Goal: Communication & Community: Answer question/provide support

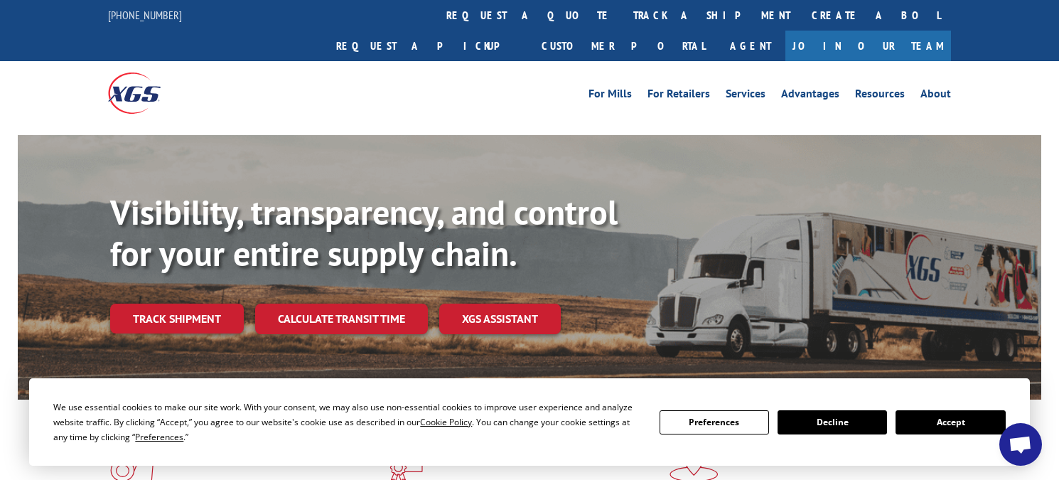
click at [944, 421] on button "Accept" at bounding box center [950, 422] width 109 height 24
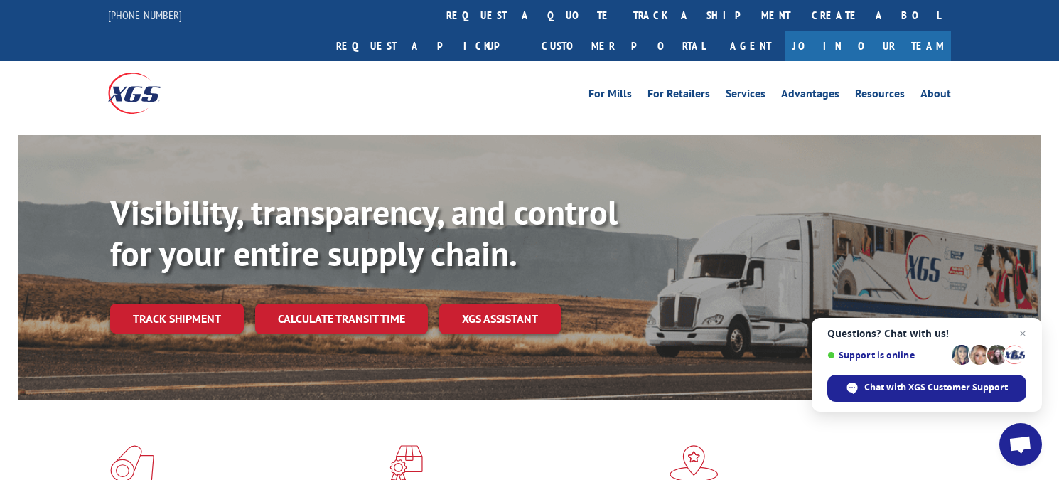
click at [1022, 434] on span "Open chat" at bounding box center [1020, 444] width 43 height 43
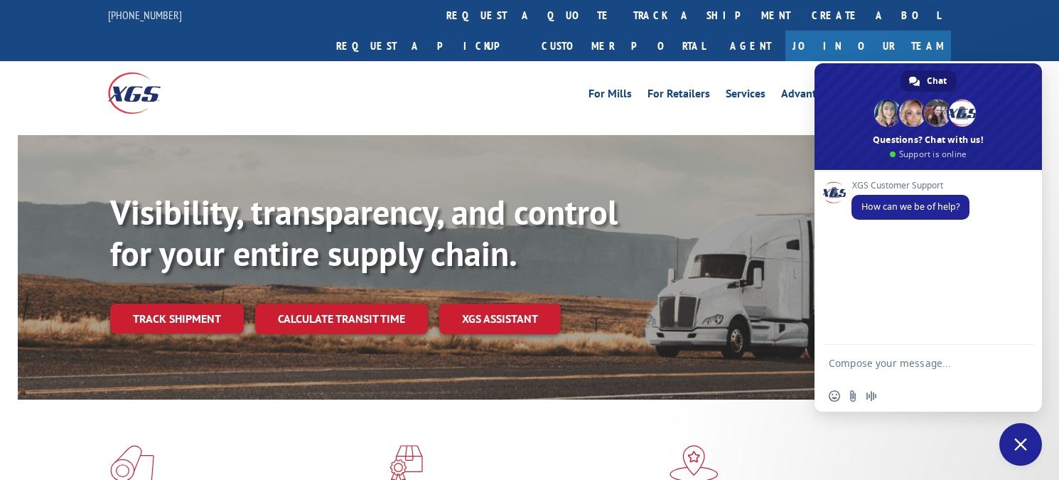
click at [861, 366] on textarea "Compose your message..." at bounding box center [914, 363] width 171 height 36
paste textarea "Good morning can you please help me with the status of these loads 524770596, 5…"
type textarea "Good morning can you please help me with the status of these loads 524770596, 5…"
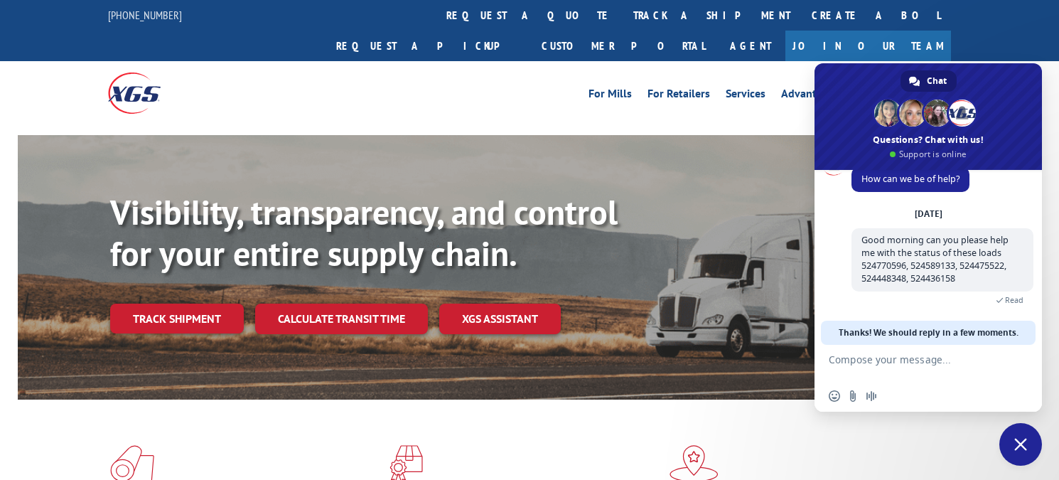
scroll to position [78, 0]
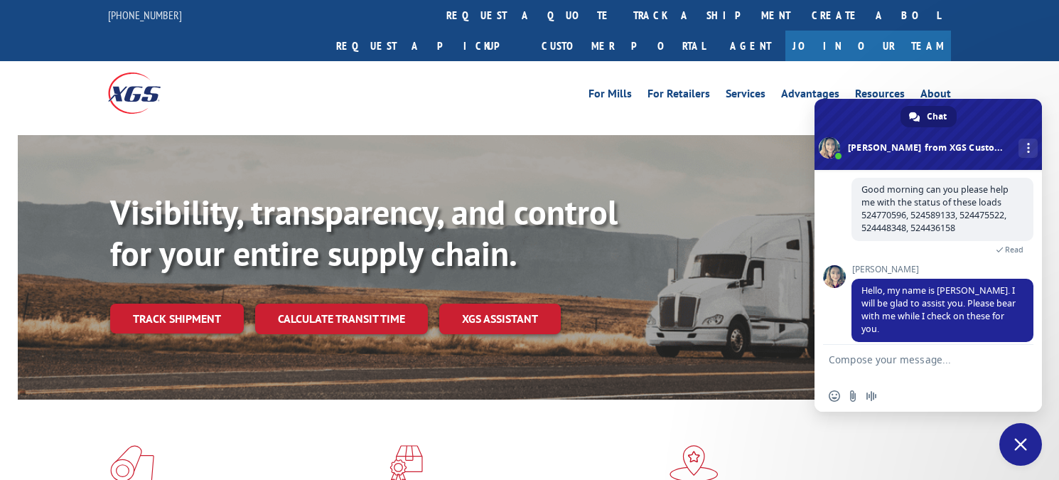
click at [879, 361] on textarea "Compose your message..." at bounding box center [914, 363] width 171 height 36
type textarea "thank you"
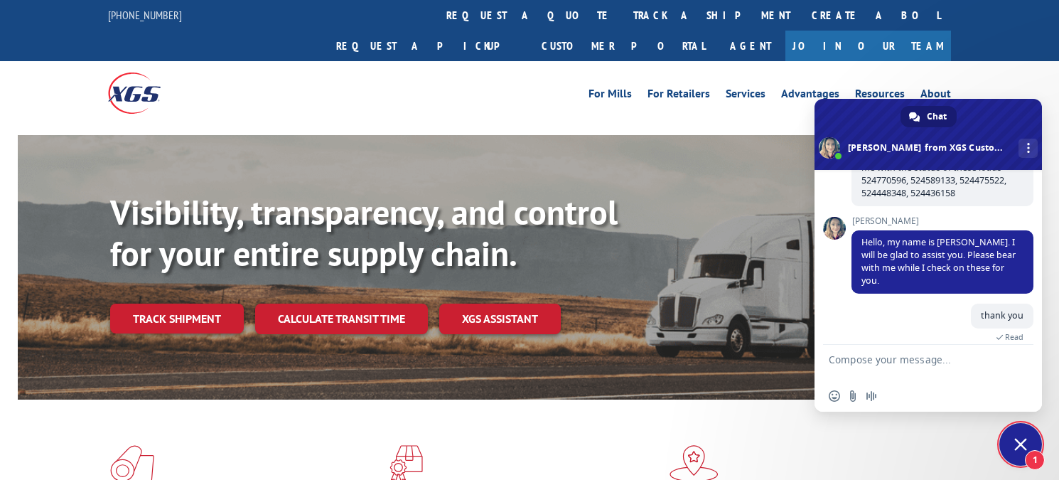
scroll to position [229, 0]
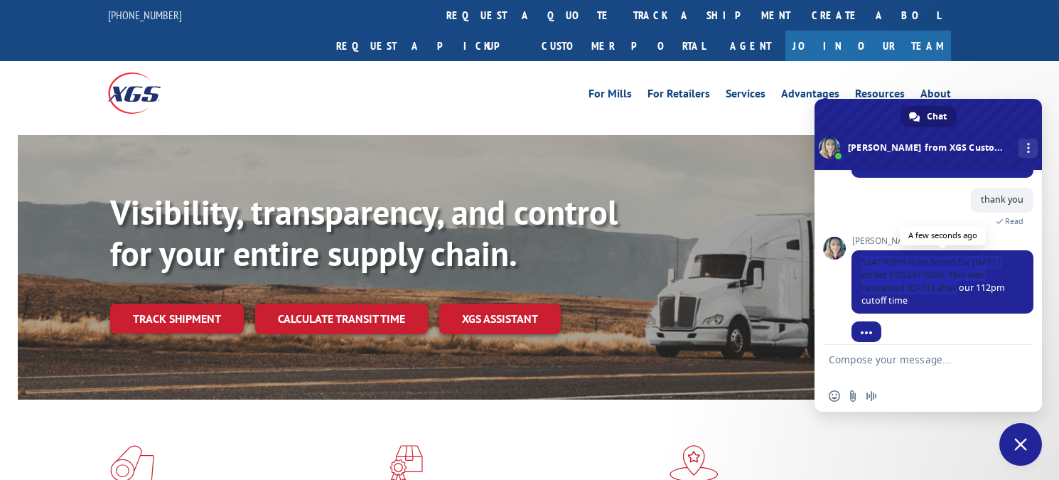
drag, startPoint x: 962, startPoint y: 278, endPoint x: 860, endPoint y: 253, distance: 105.3
click at [860, 253] on span "524770596 is on board for [DATE] under PU524770596 This was requested [DATE] af…" at bounding box center [943, 281] width 182 height 63
drag, startPoint x: 860, startPoint y: 253, endPoint x: 940, endPoint y: 284, distance: 85.5
click at [940, 284] on span "524770596 is on board for [DATE] under PU524770596 This was requested [DATE] af…" at bounding box center [943, 281] width 182 height 63
drag, startPoint x: 957, startPoint y: 291, endPoint x: 859, endPoint y: 252, distance: 106.3
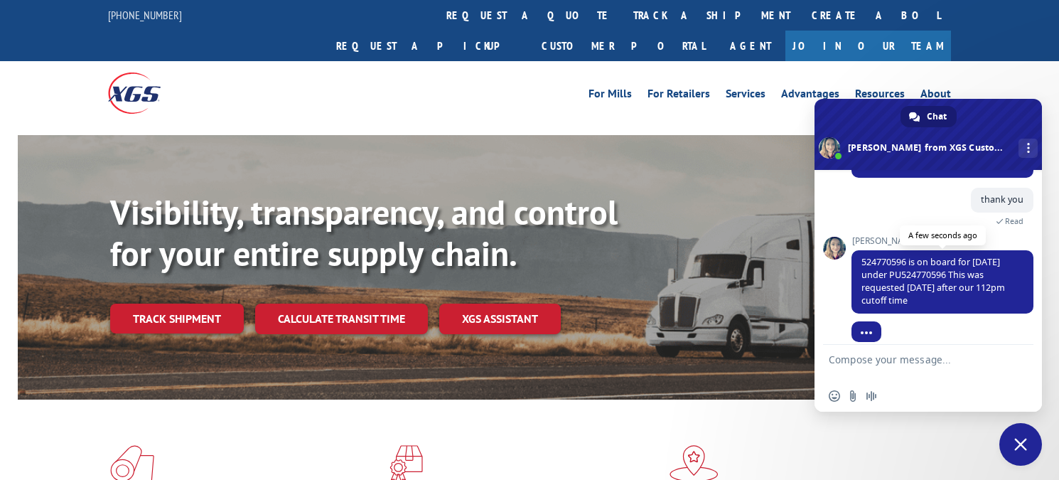
click at [859, 252] on span "524770596 is on board for [DATE] under PU524770596 This was requested [DATE] af…" at bounding box center [943, 281] width 182 height 63
copy span "524770596 is on board for [DATE] under PU524770596 This was requested [DATE] af…"
click at [866, 360] on textarea "Compose your message..." at bounding box center [914, 363] width 171 height 36
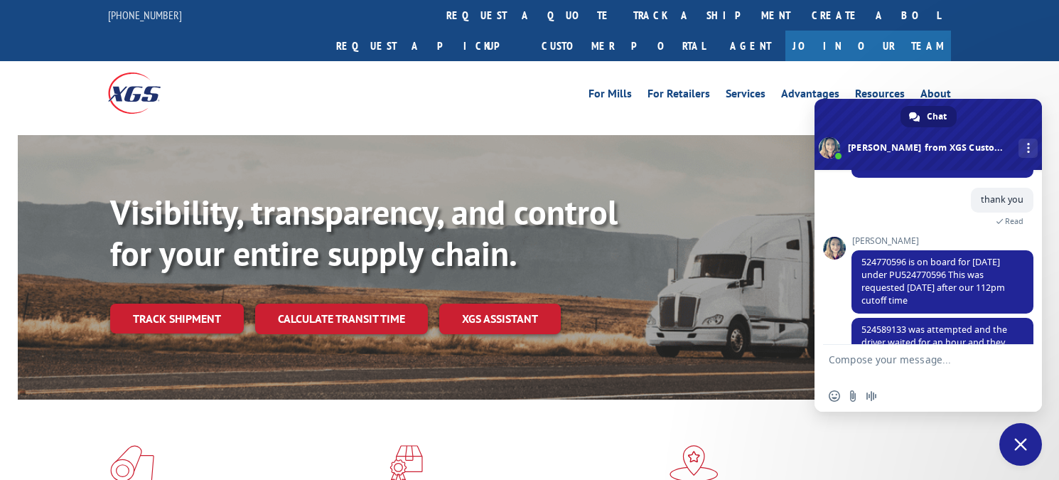
scroll to position [268, 0]
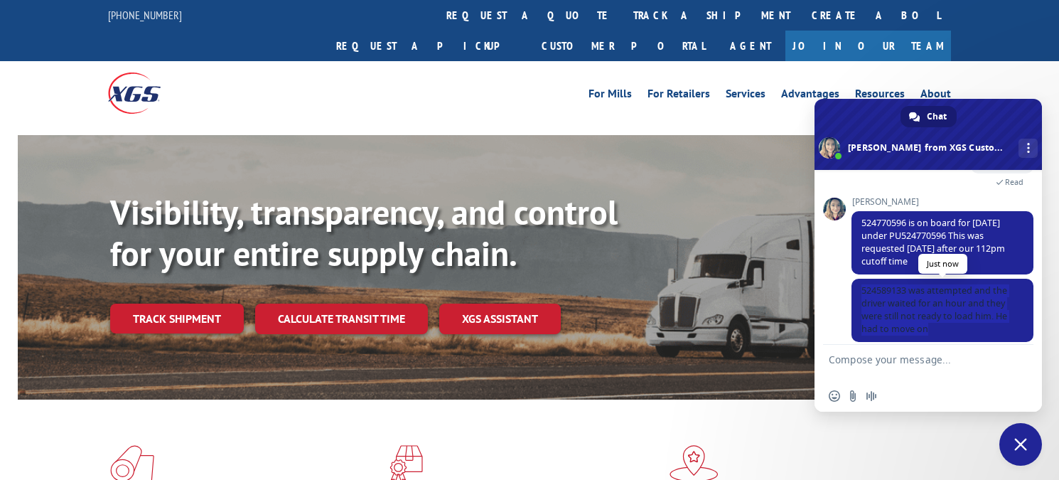
drag, startPoint x: 940, startPoint y: 320, endPoint x: 861, endPoint y: 281, distance: 88.1
click at [861, 281] on span "524589133 was attempted and the driver waited for an hour and they were still n…" at bounding box center [943, 310] width 182 height 63
copy span "524589133 was attempted and the driver waited for an hour and they were still n…"
click at [882, 360] on textarea "Compose your message..." at bounding box center [914, 363] width 171 height 36
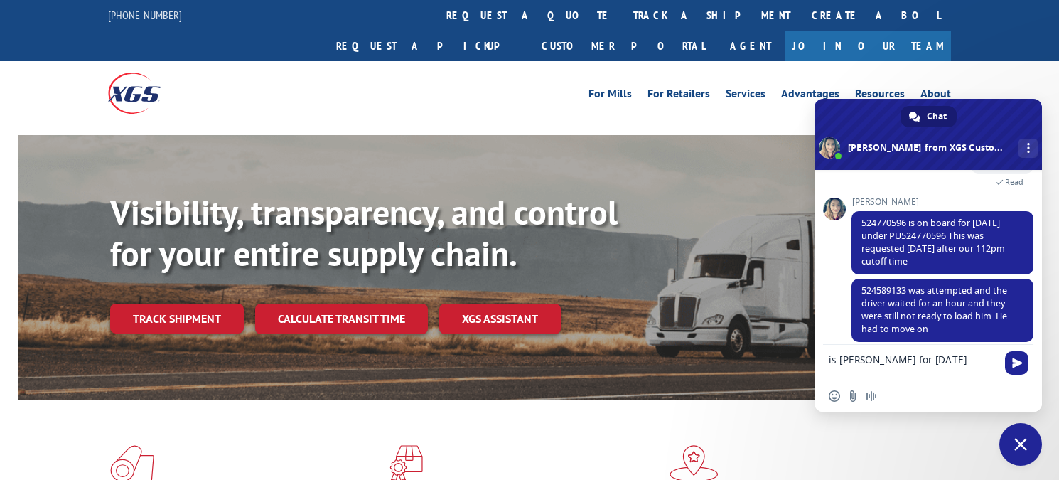
type textarea "is [PERSON_NAME] for [DATE]?"
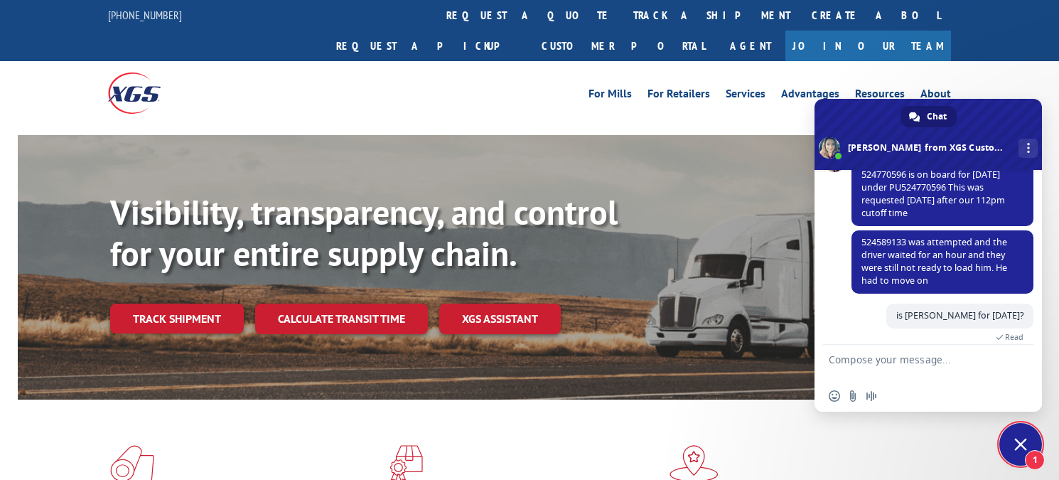
scroll to position [365, 0]
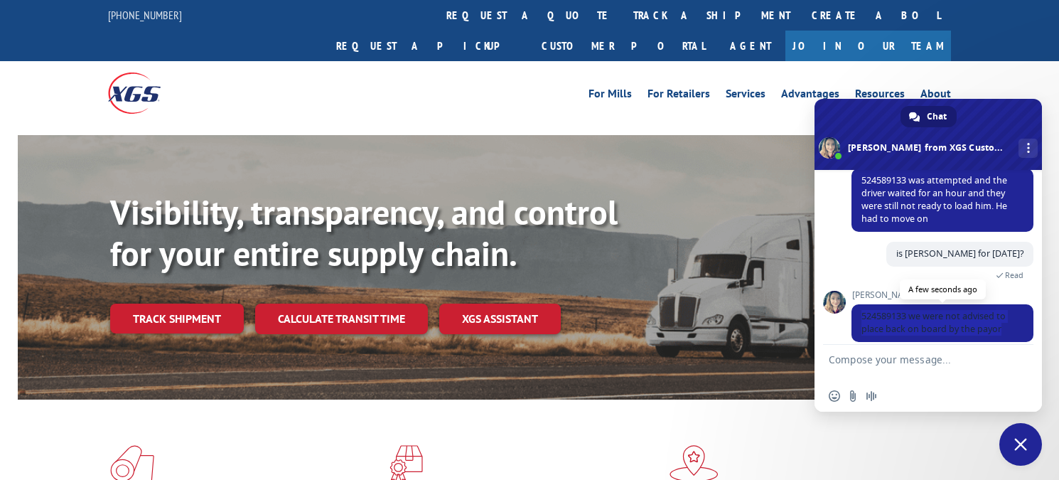
drag, startPoint x: 1010, startPoint y: 317, endPoint x: 853, endPoint y: 303, distance: 157.7
click at [853, 304] on span "524589133 we were not advised to place back on board by the payor" at bounding box center [943, 323] width 182 height 38
drag, startPoint x: 853, startPoint y: 303, endPoint x: 859, endPoint y: 364, distance: 61.5
click at [859, 364] on textarea "Compose your message..." at bounding box center [914, 363] width 171 height 36
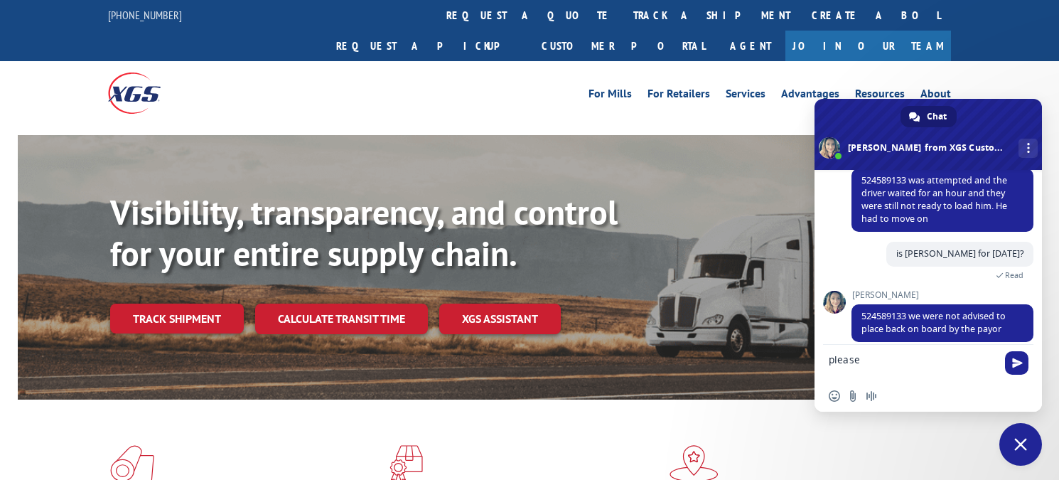
type textarea "please"
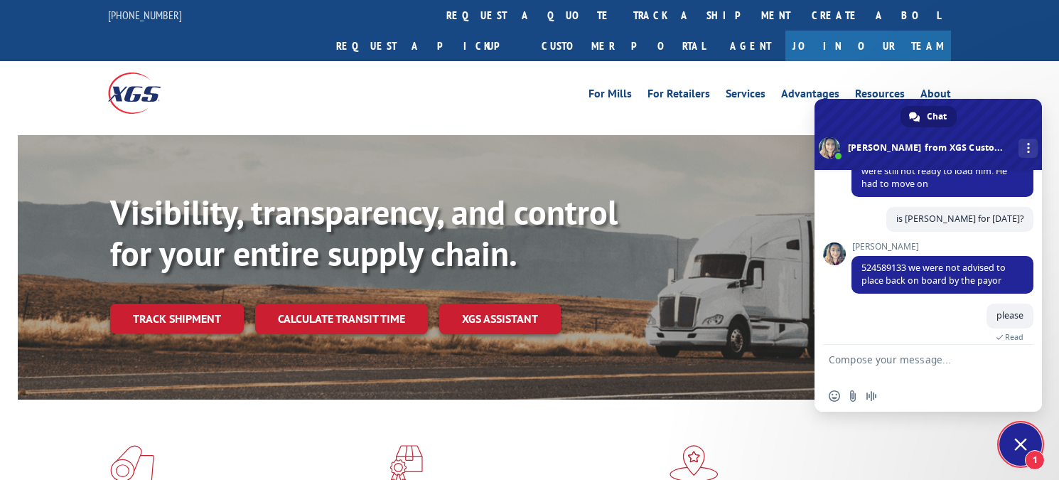
scroll to position [474, 0]
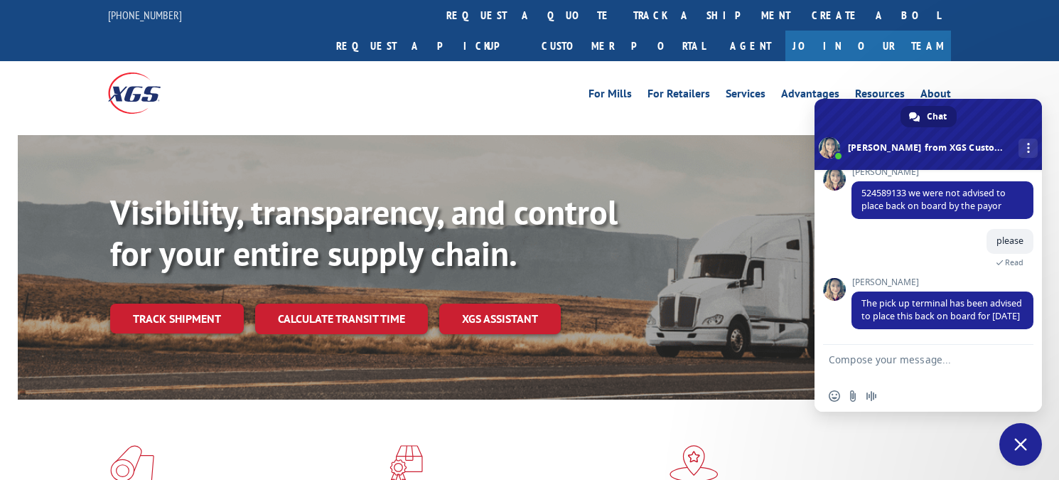
click at [871, 363] on textarea "Compose your message..." at bounding box center [914, 363] width 171 height 36
type textarea "thank you"
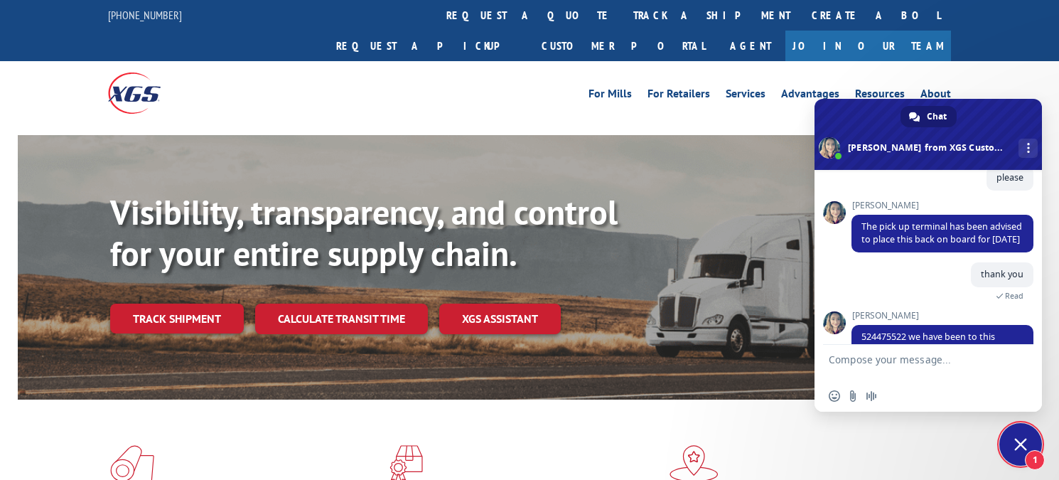
scroll to position [596, 0]
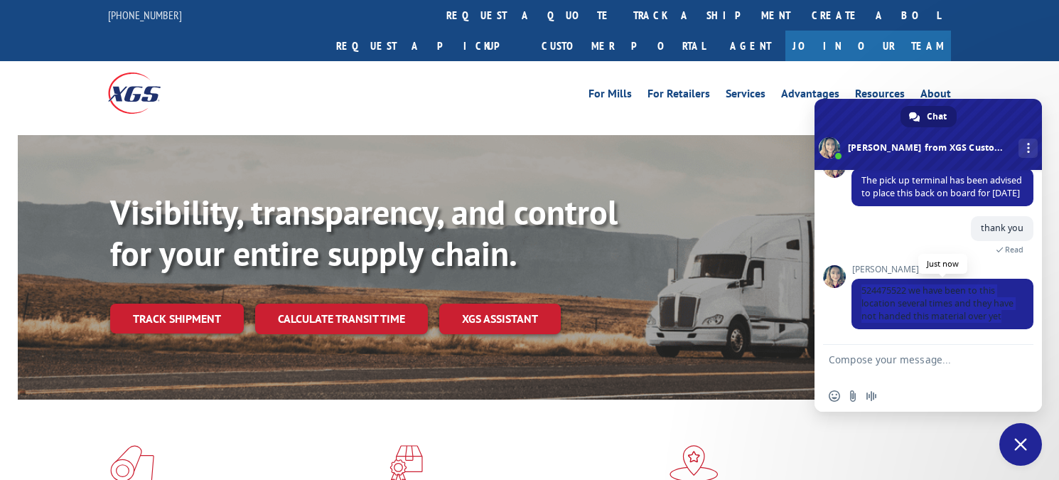
drag, startPoint x: 893, startPoint y: 321, endPoint x: 858, endPoint y: 279, distance: 54.5
click at [858, 279] on span "524475522 we have been to this location several times and they have not handed …" at bounding box center [943, 304] width 182 height 50
copy span "524475522 we have been to this location several times and they have not handed …"
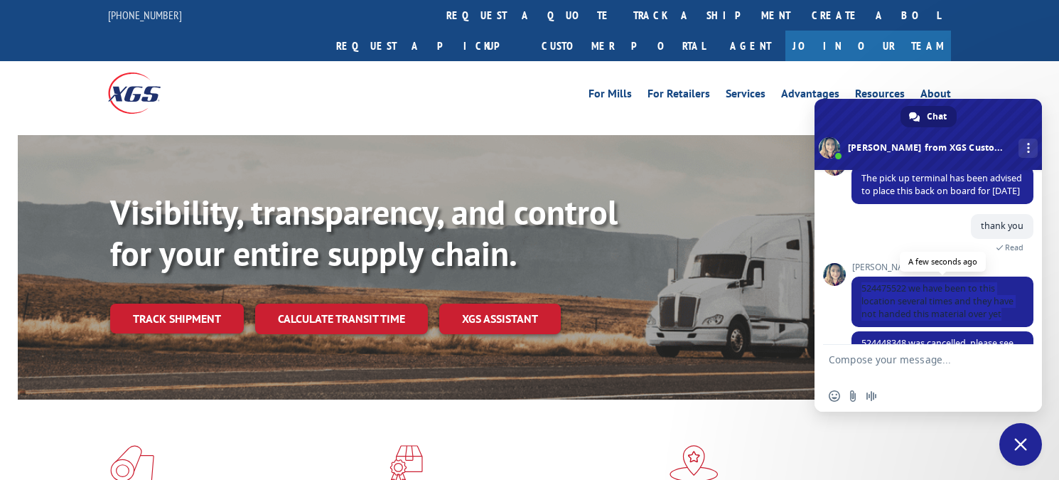
scroll to position [657, 0]
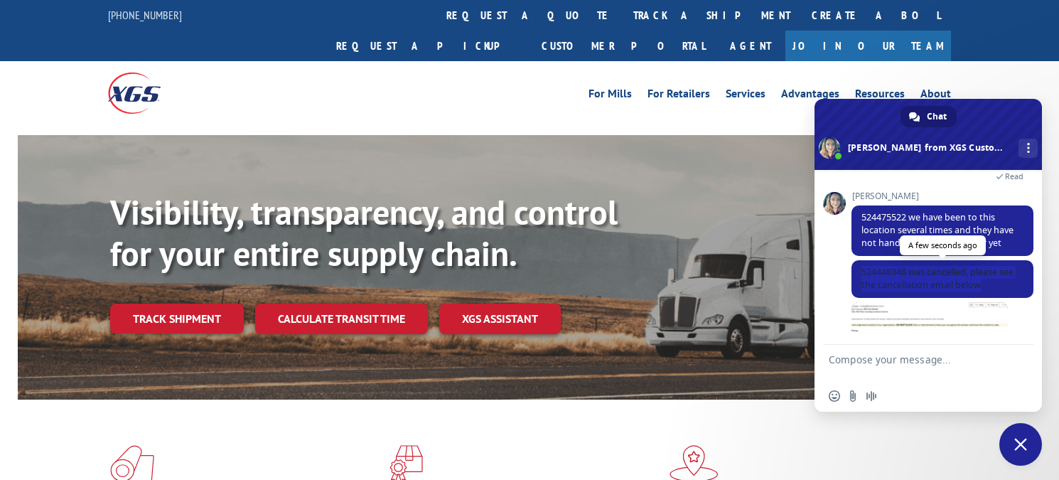
drag, startPoint x: 1000, startPoint y: 291, endPoint x: 858, endPoint y: 282, distance: 142.5
click at [858, 282] on span "524448348 was cancelled, please see the cancellation email below" at bounding box center [943, 279] width 182 height 38
copy span "524448348 was cancelled, please see the cancellation email below"
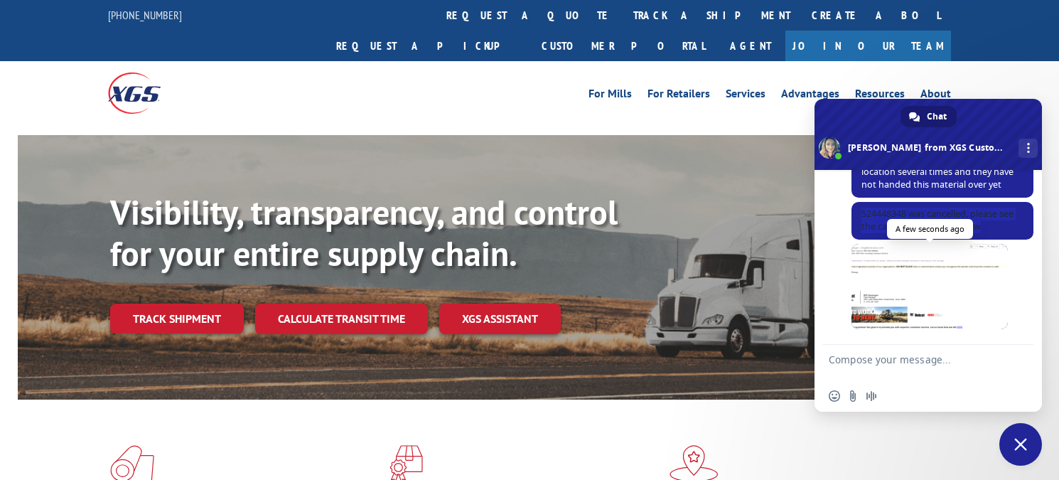
click at [903, 303] on span at bounding box center [930, 286] width 156 height 85
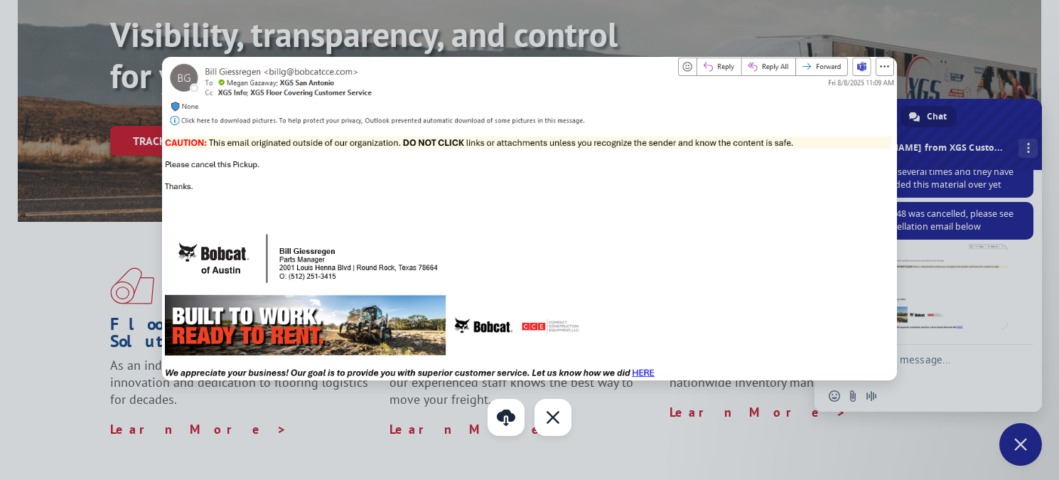
scroll to position [119, 0]
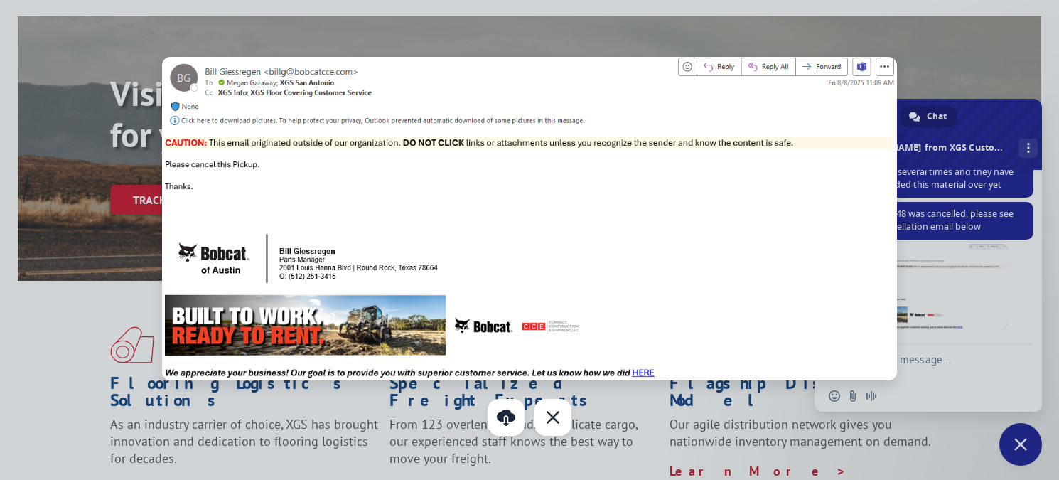
click at [596, 199] on img at bounding box center [529, 218] width 735 height 323
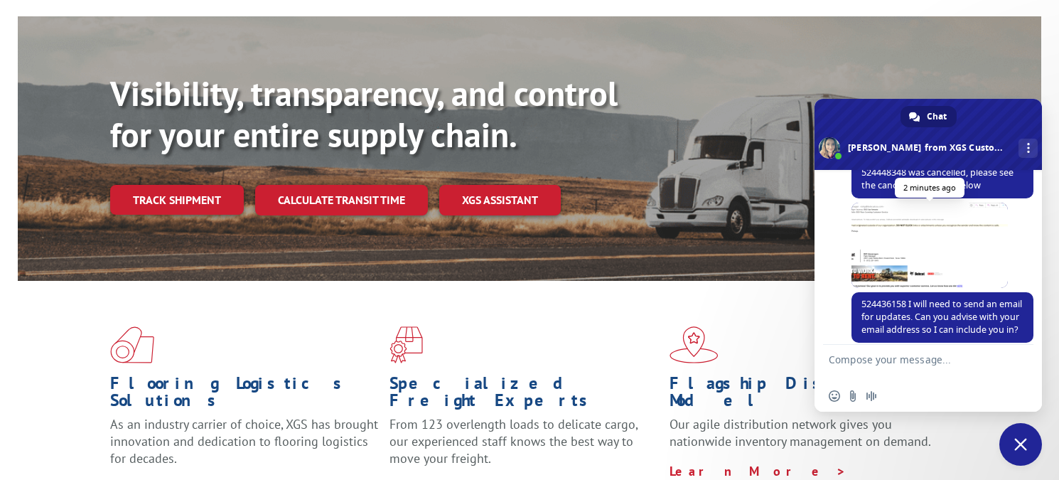
scroll to position [795, 0]
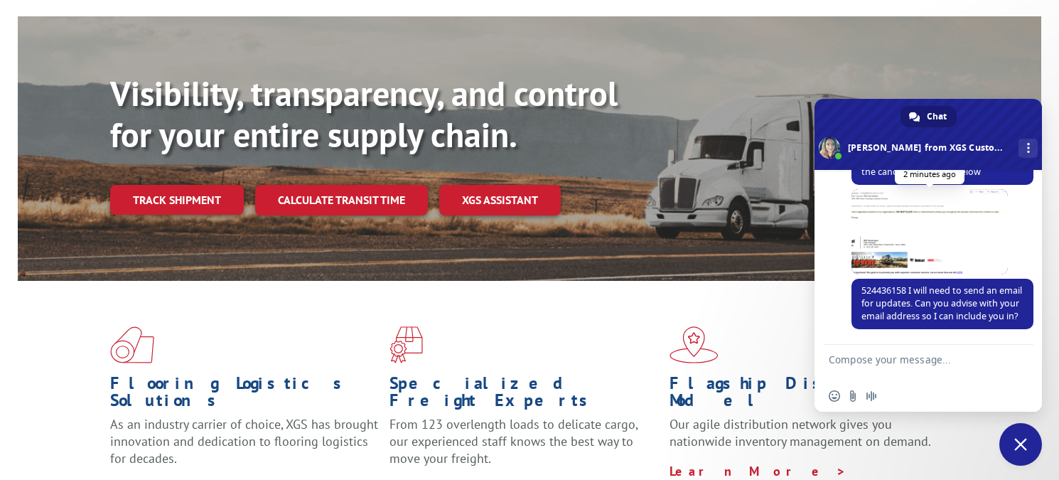
click at [882, 235] on span at bounding box center [930, 231] width 156 height 85
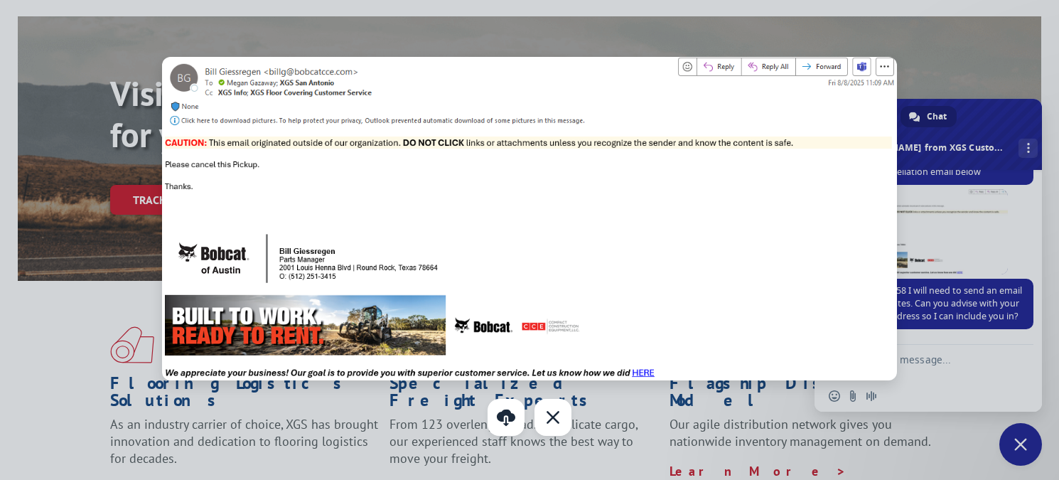
click at [946, 233] on div at bounding box center [529, 240] width 1059 height 480
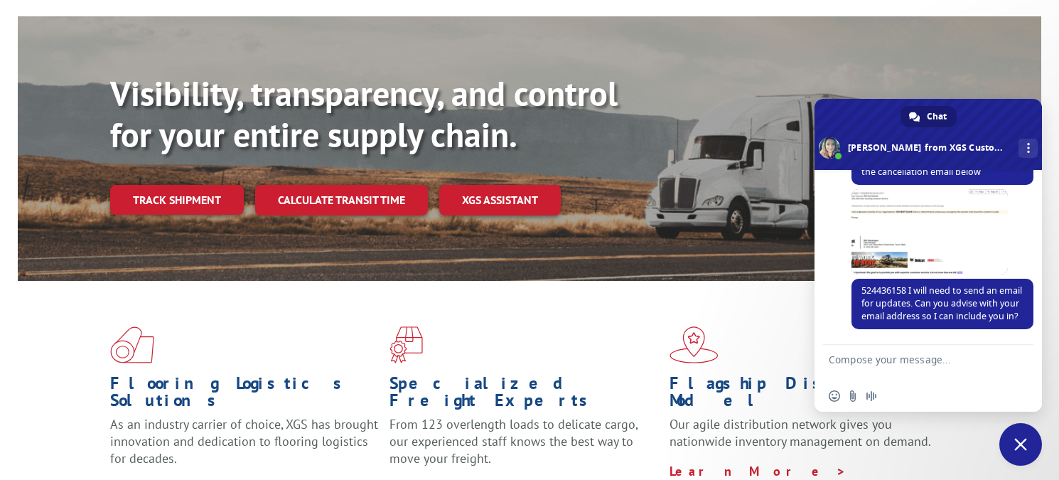
click at [898, 353] on textarea "Compose your message..." at bounding box center [914, 363] width 171 height 36
type textarea "[EMAIL_ADDRESS][DOMAIN_NAME]"
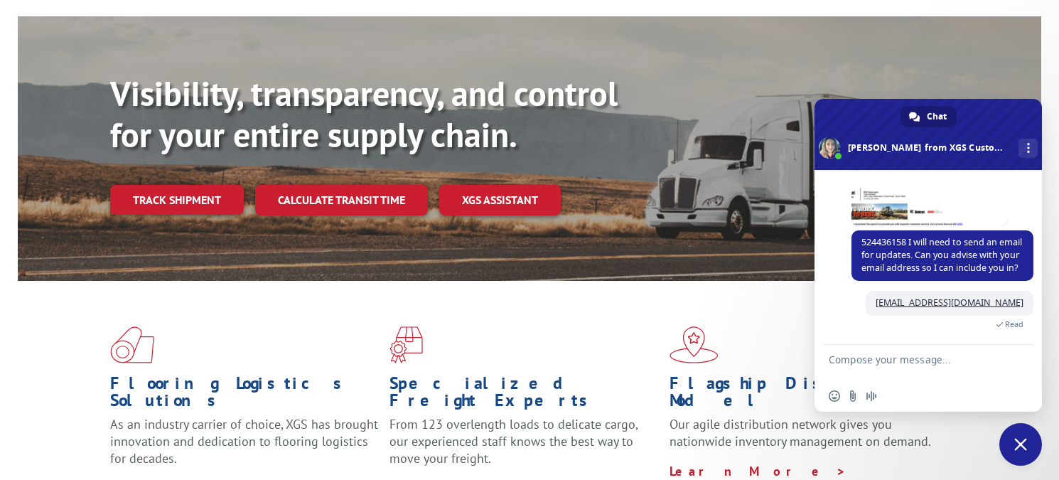
scroll to position [930, 0]
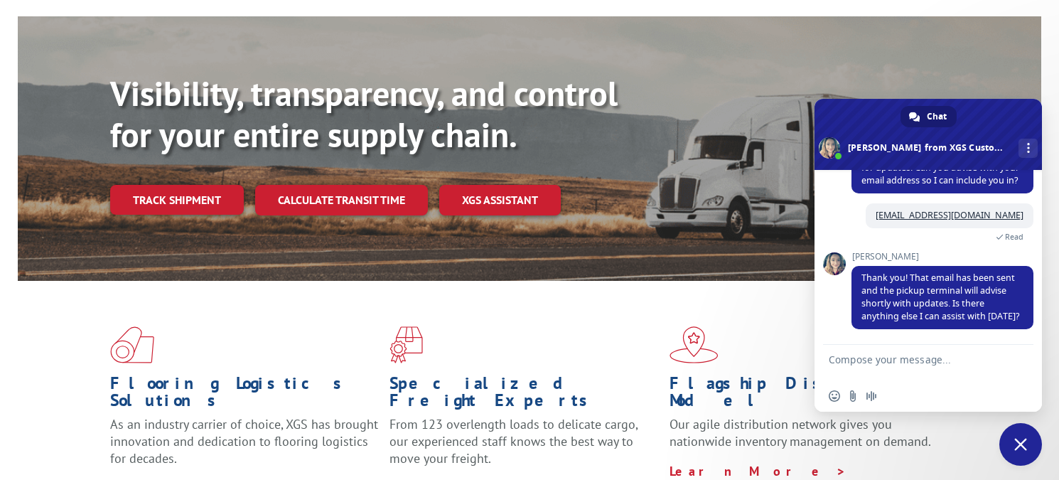
click at [854, 351] on textarea "Compose your message..." at bounding box center [914, 363] width 171 height 36
click at [854, 361] on textarea "Compose your message..." at bounding box center [914, 363] width 171 height 36
type textarea "no thanks have a great day"
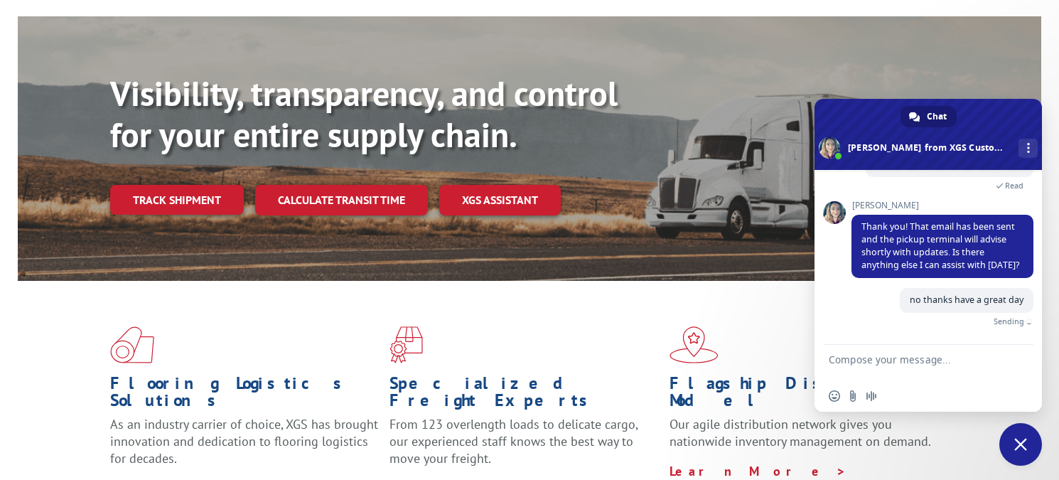
scroll to position [965, 0]
